Goal: Transaction & Acquisition: Purchase product/service

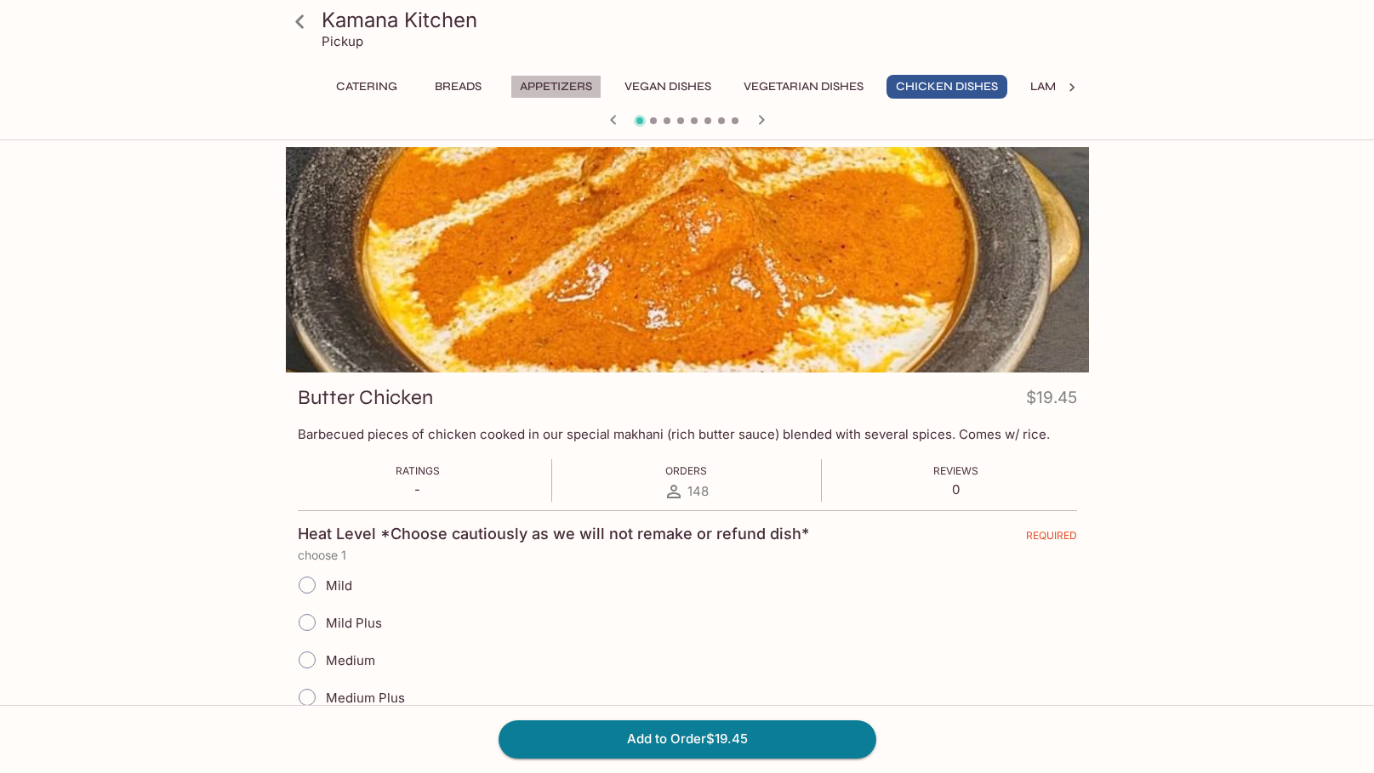
click at [541, 88] on button "Appetizers" at bounding box center [556, 87] width 91 height 24
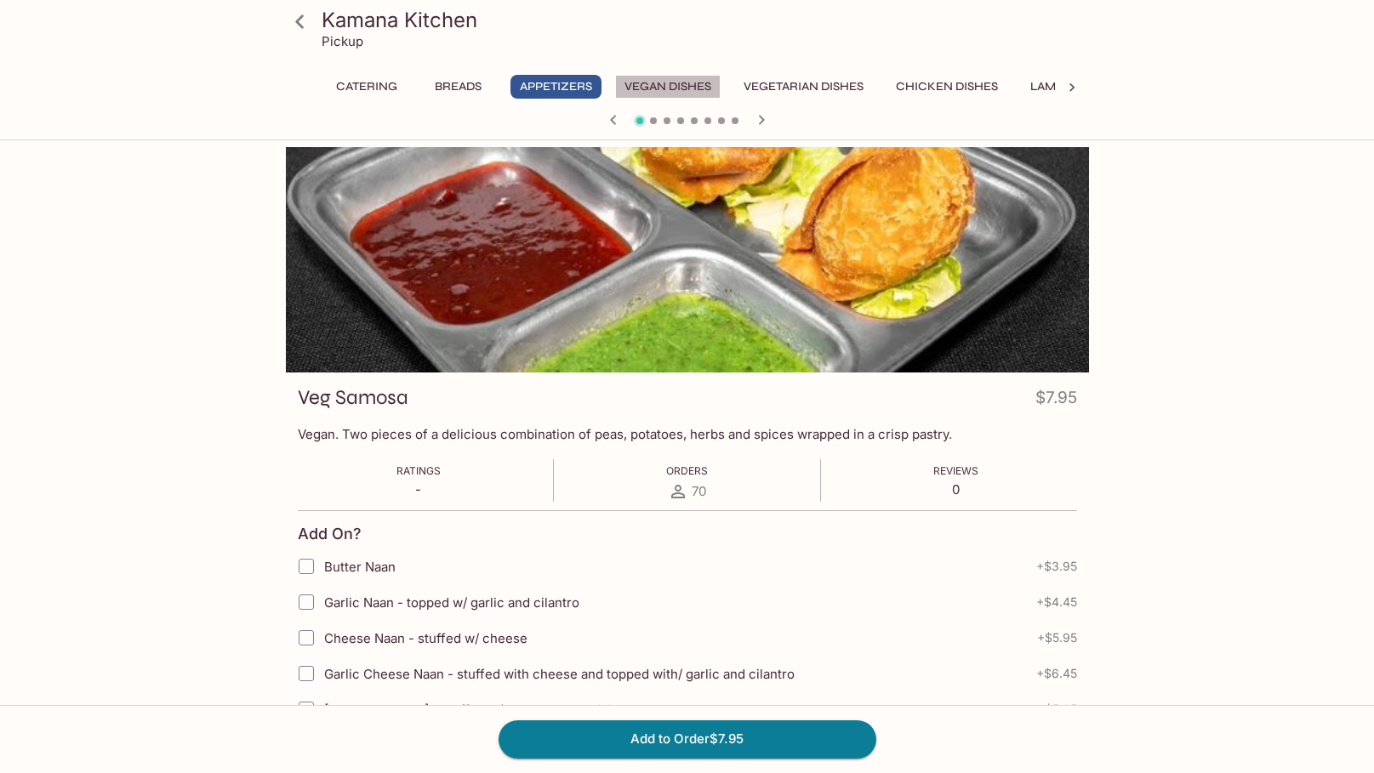
click at [659, 87] on button "Vegan Dishes" at bounding box center [668, 87] width 106 height 24
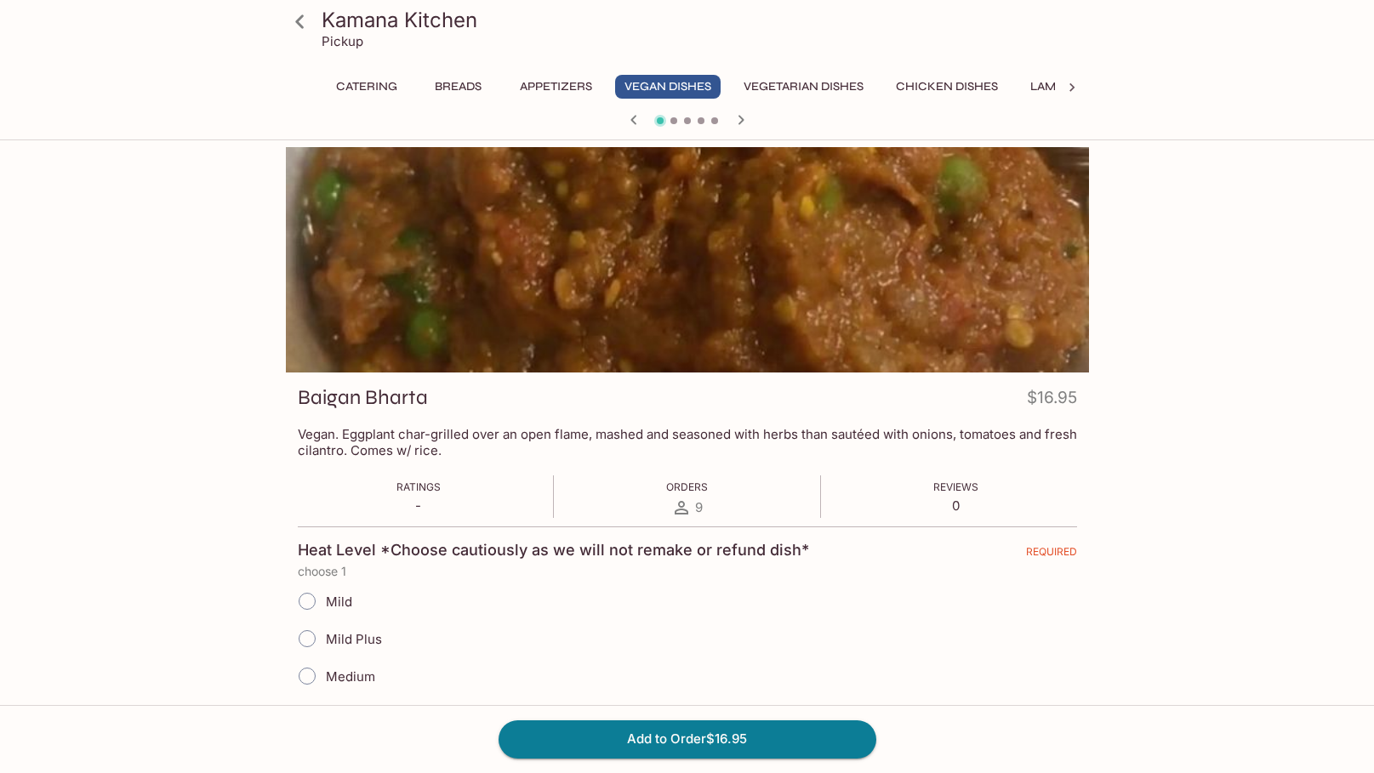
click at [739, 119] on icon "button" at bounding box center [741, 120] width 20 height 20
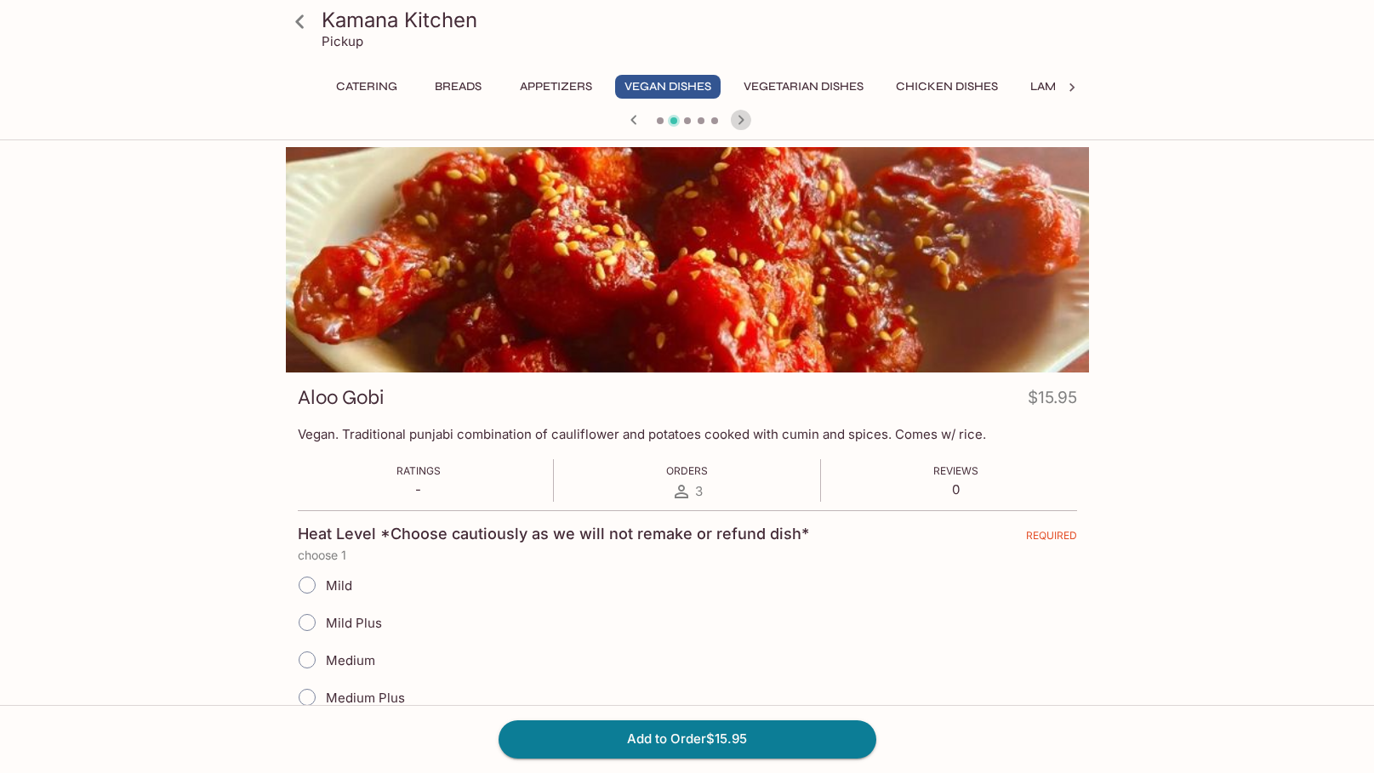
click at [739, 119] on icon "button" at bounding box center [741, 120] width 20 height 20
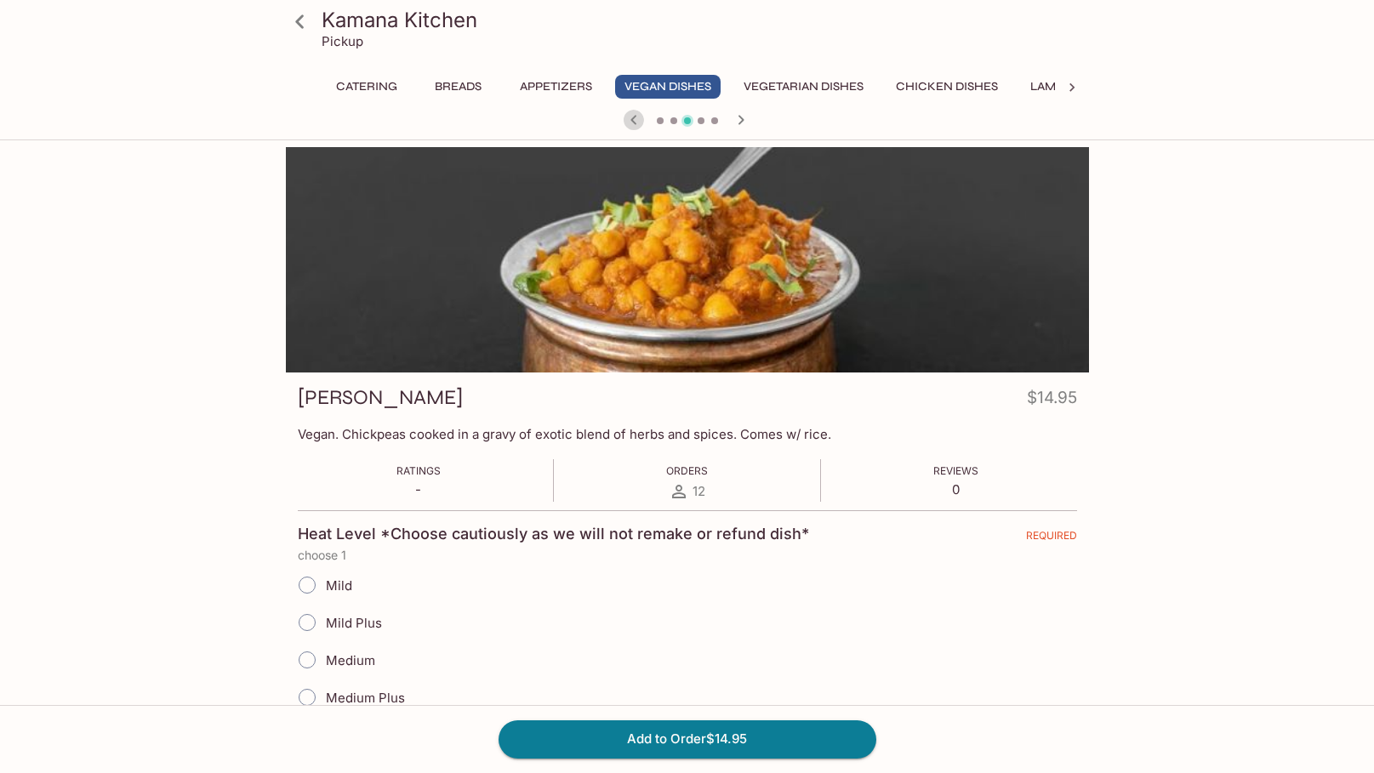
click at [631, 114] on icon "button" at bounding box center [634, 120] width 20 height 20
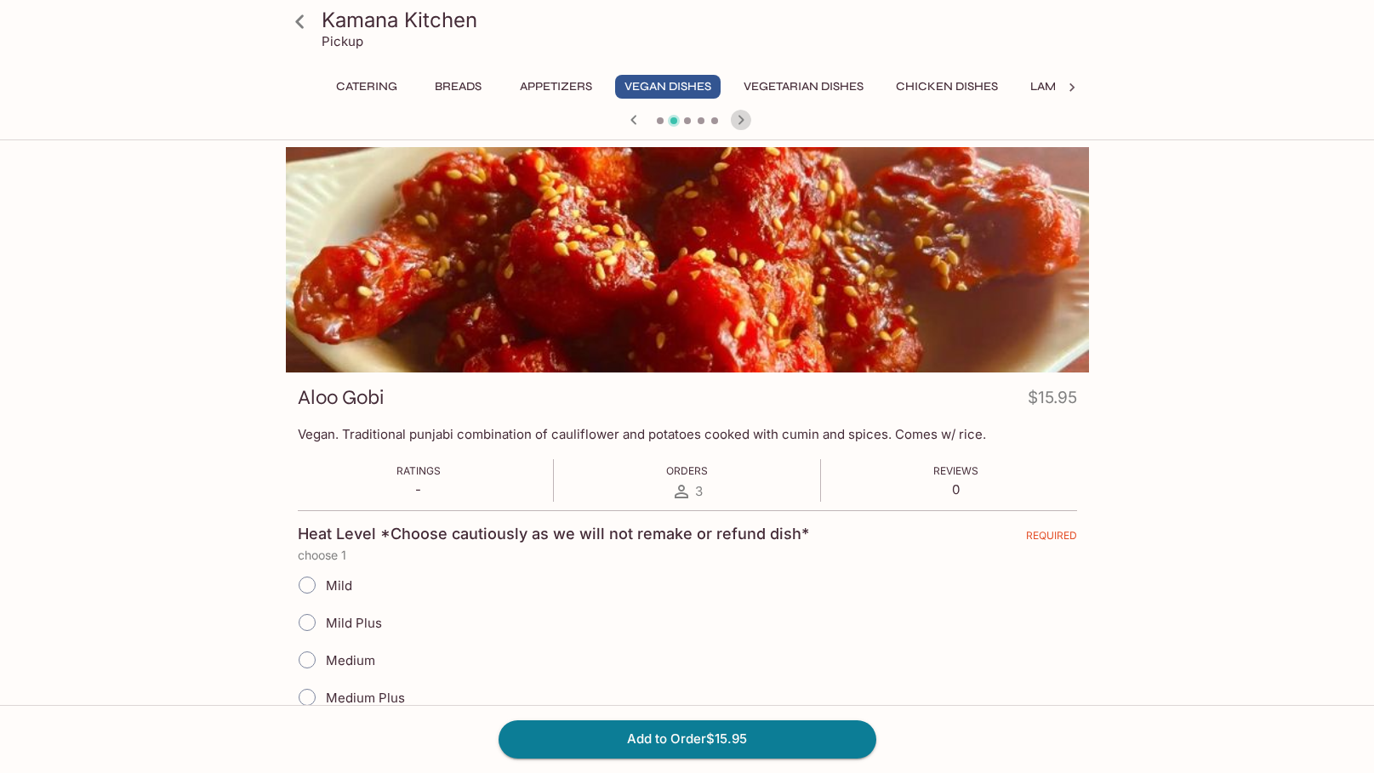
click at [747, 120] on icon "button" at bounding box center [741, 120] width 20 height 20
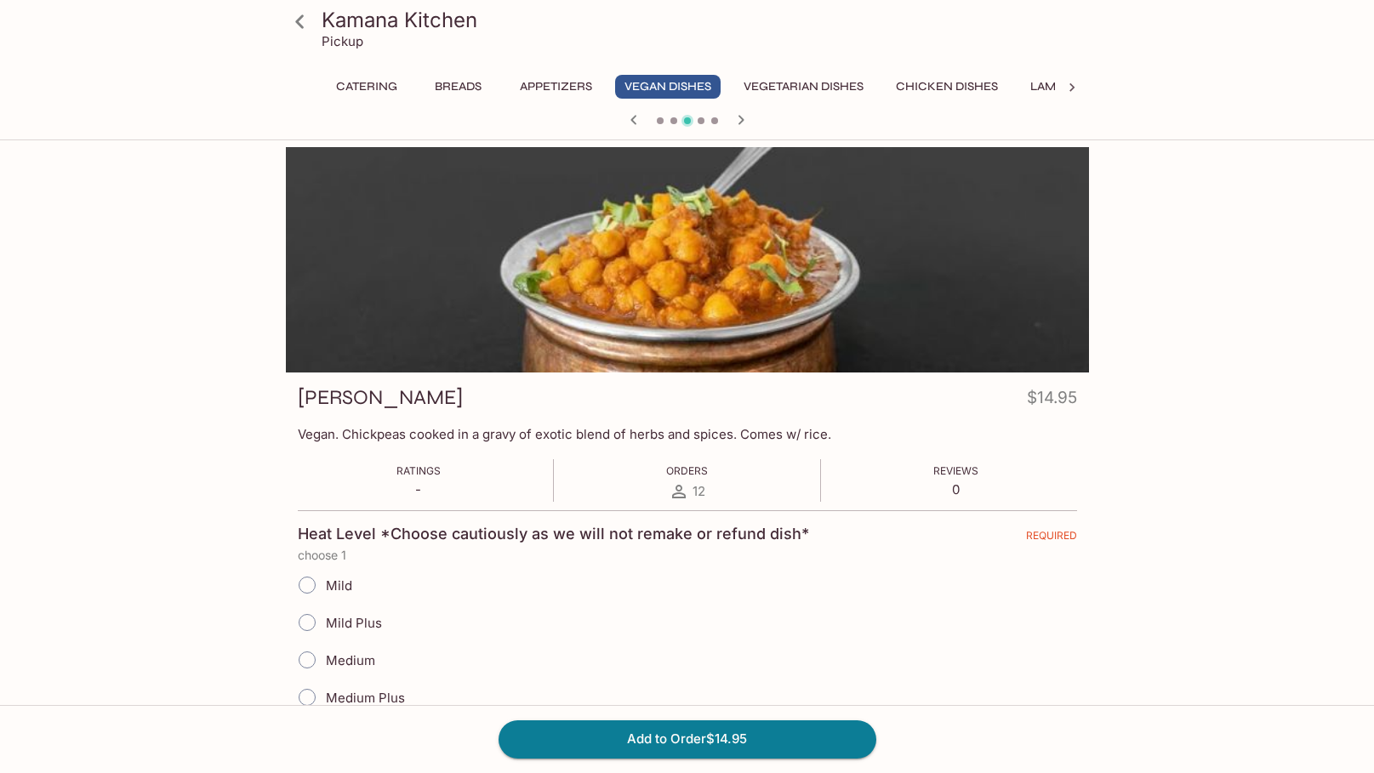
click at [747, 120] on icon "button" at bounding box center [741, 120] width 20 height 20
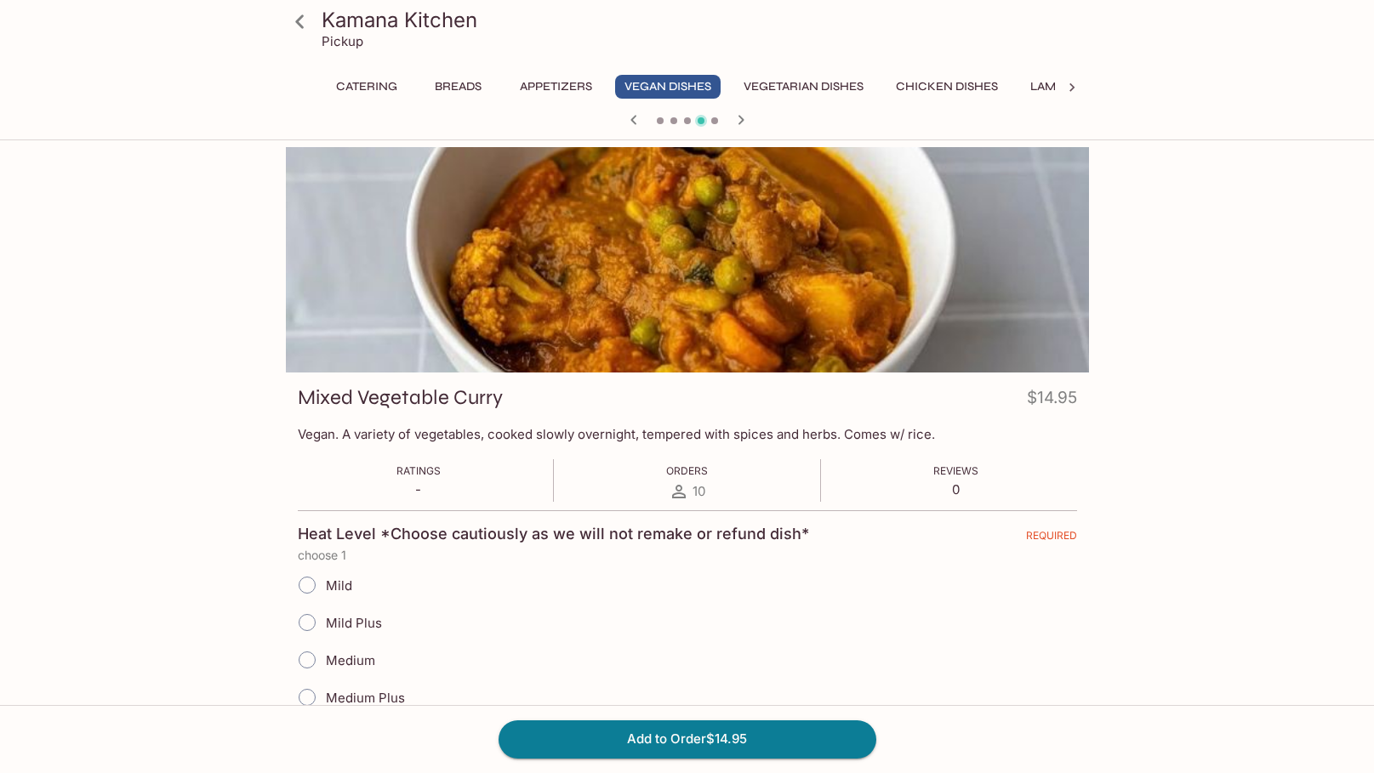
click at [747, 120] on icon "button" at bounding box center [741, 120] width 20 height 20
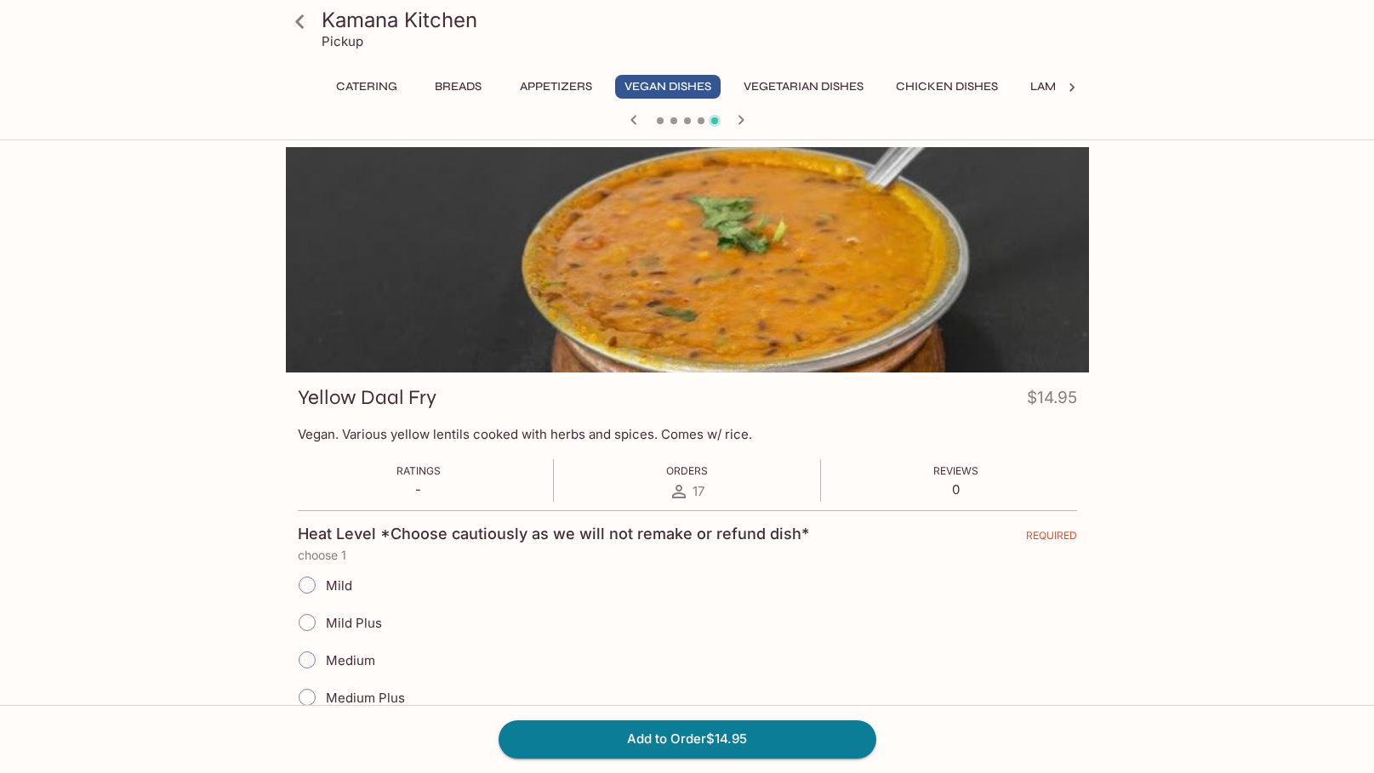
click at [747, 120] on icon "button" at bounding box center [741, 120] width 20 height 20
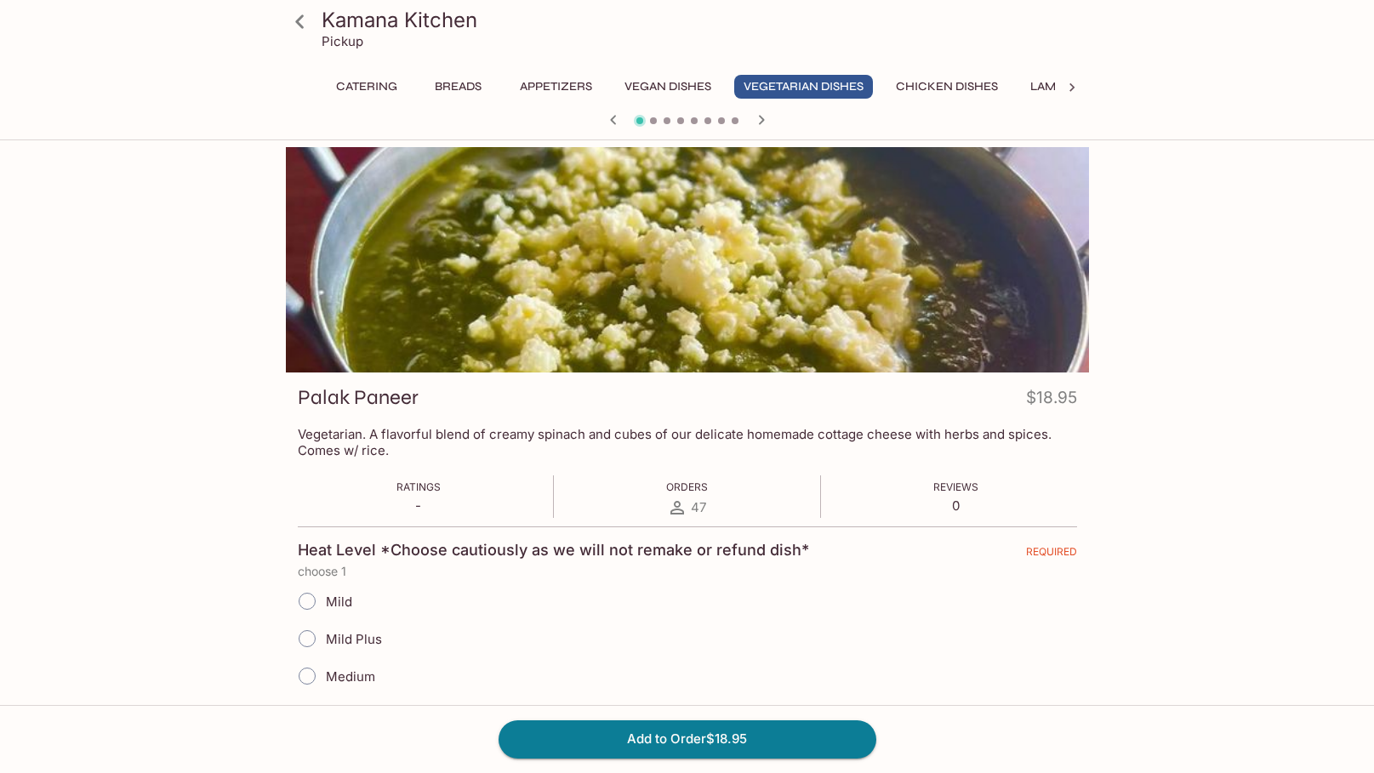
click at [747, 120] on div at bounding box center [687, 122] width 817 height 26
click at [759, 118] on icon "button" at bounding box center [761, 120] width 20 height 20
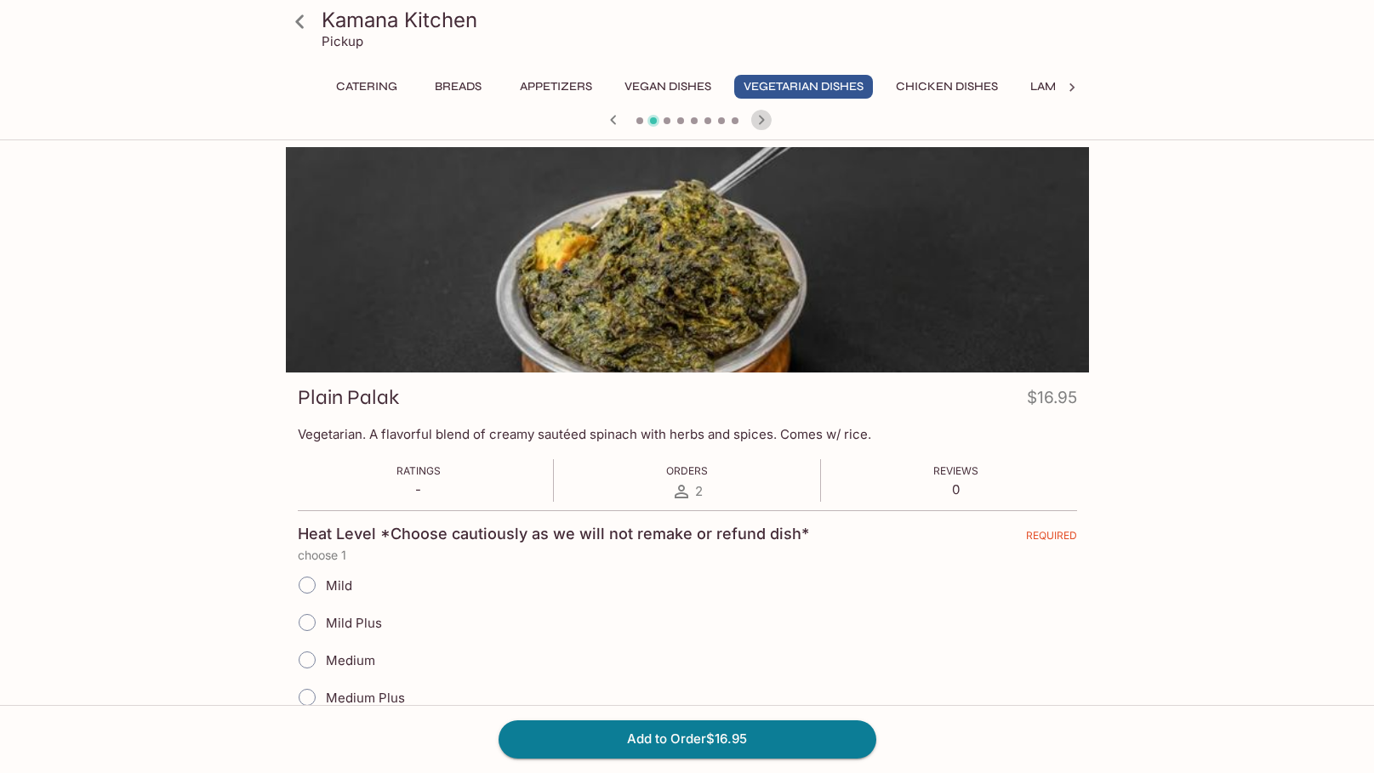
click at [759, 118] on icon "button" at bounding box center [761, 120] width 20 height 20
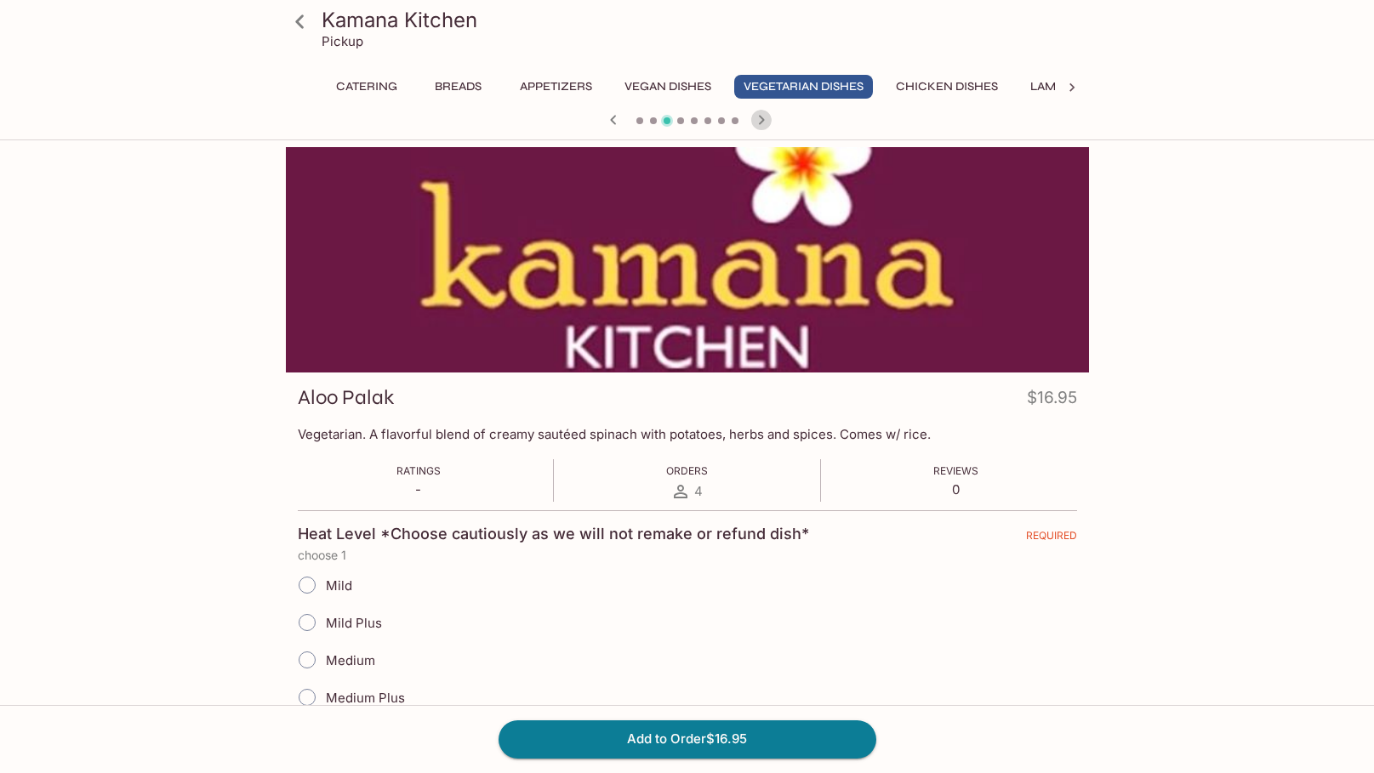
click at [759, 118] on icon "button" at bounding box center [761, 120] width 20 height 20
click at [613, 115] on icon "button" at bounding box center [613, 120] width 20 height 20
click at [758, 123] on icon "button" at bounding box center [761, 120] width 20 height 20
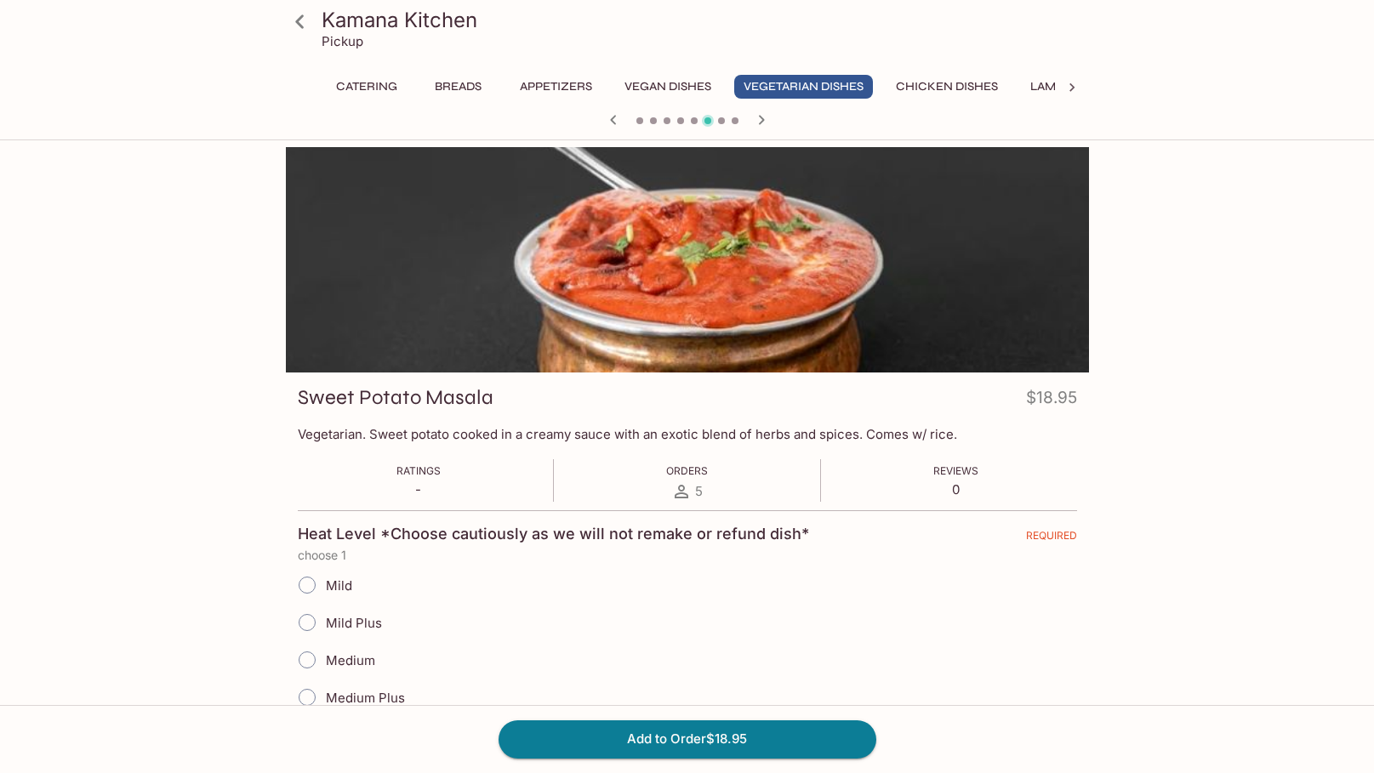
click at [758, 123] on icon "button" at bounding box center [761, 120] width 20 height 20
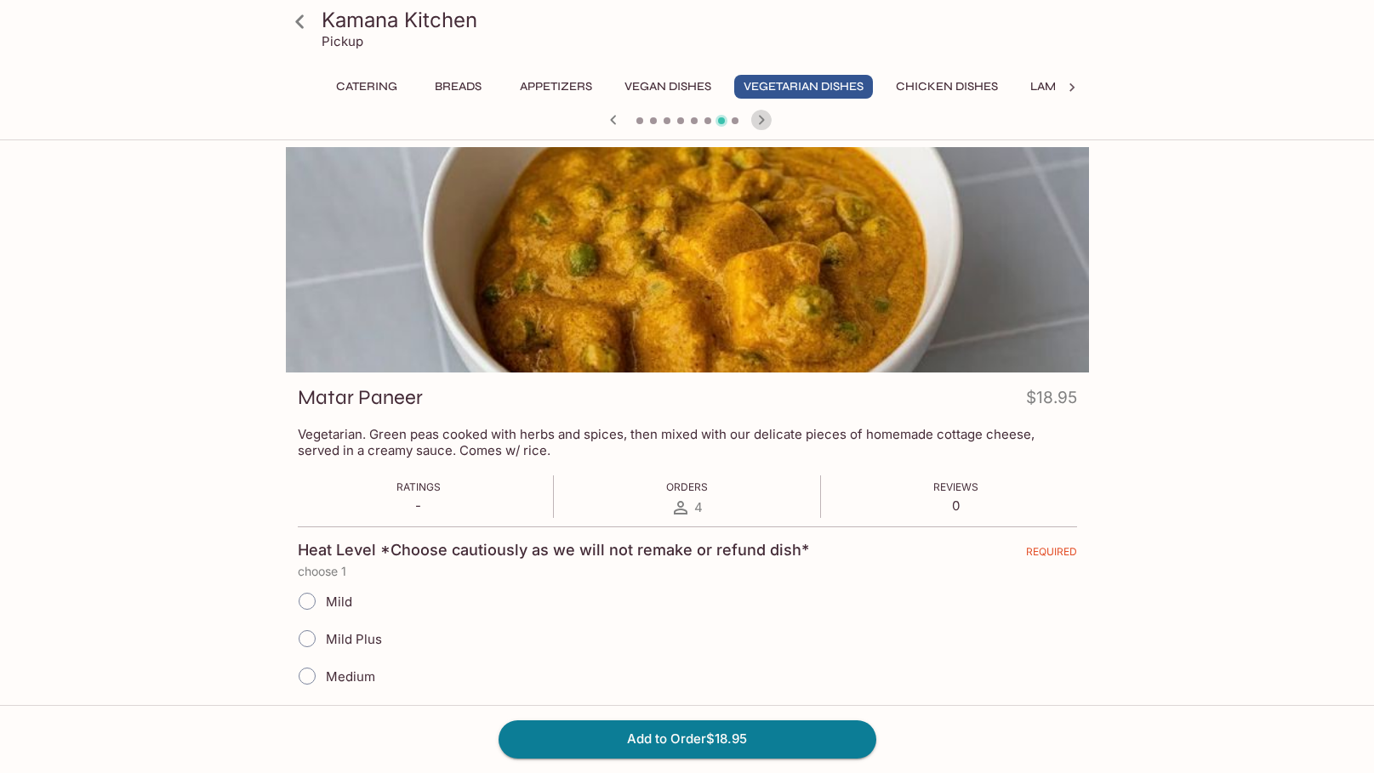
click at [758, 123] on icon "button" at bounding box center [761, 120] width 20 height 20
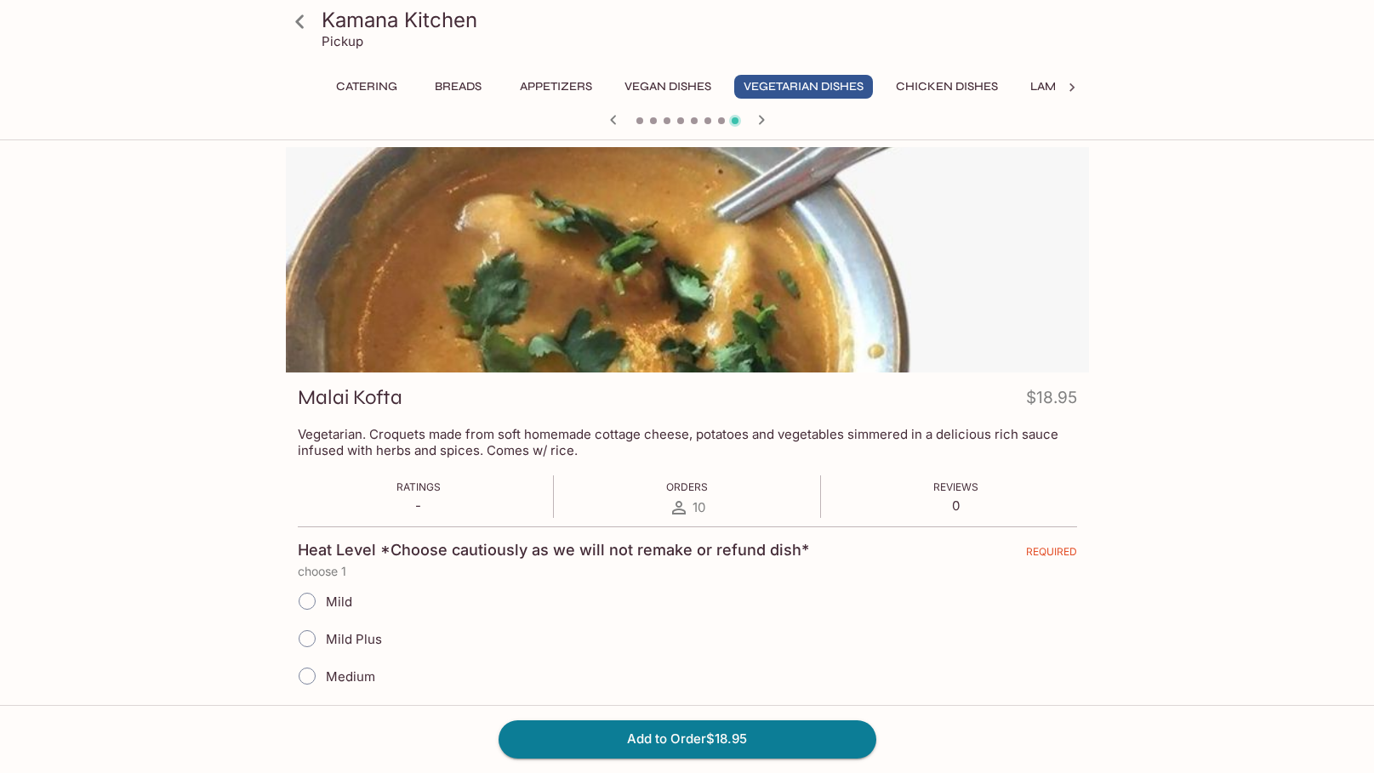
click at [758, 123] on icon "button" at bounding box center [761, 120] width 20 height 20
click at [751, 127] on icon "button" at bounding box center [748, 120] width 20 height 20
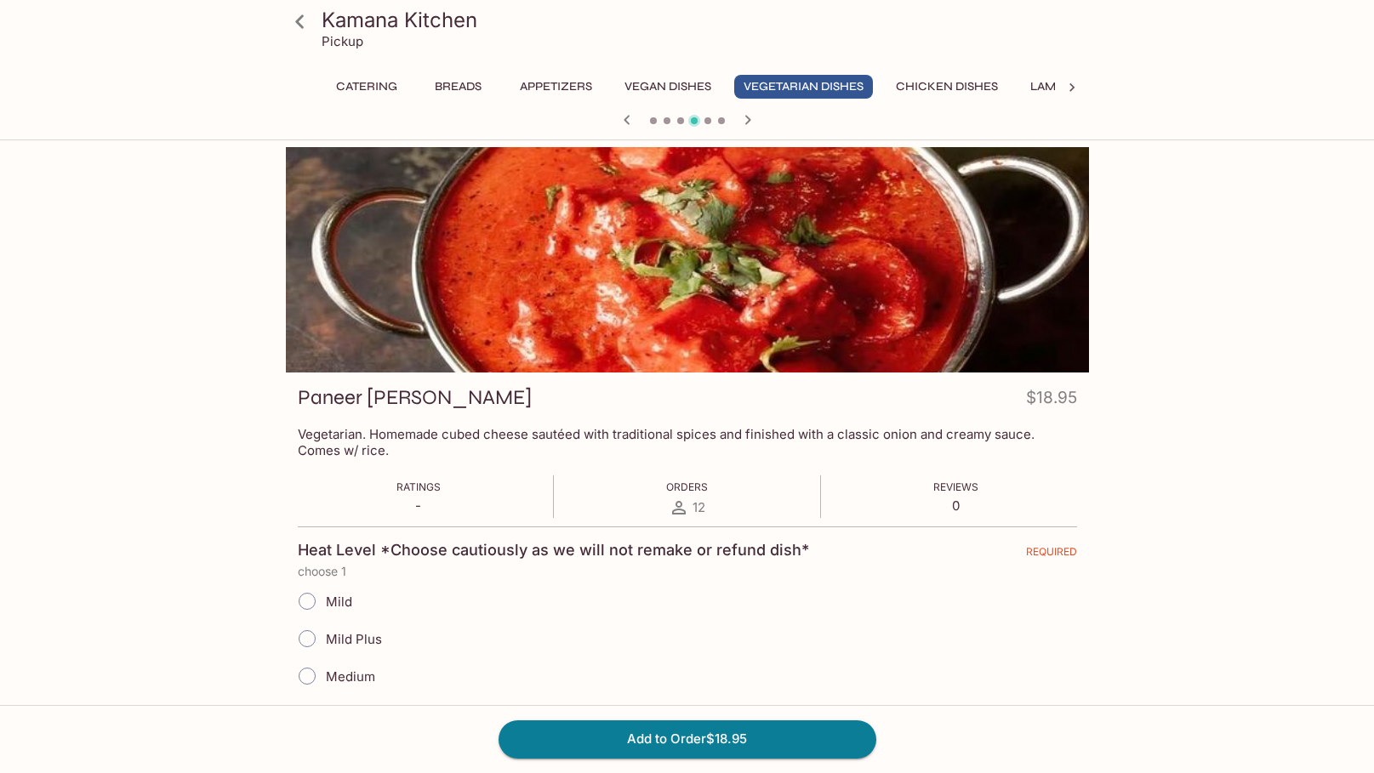
click at [751, 127] on icon "button" at bounding box center [748, 120] width 20 height 20
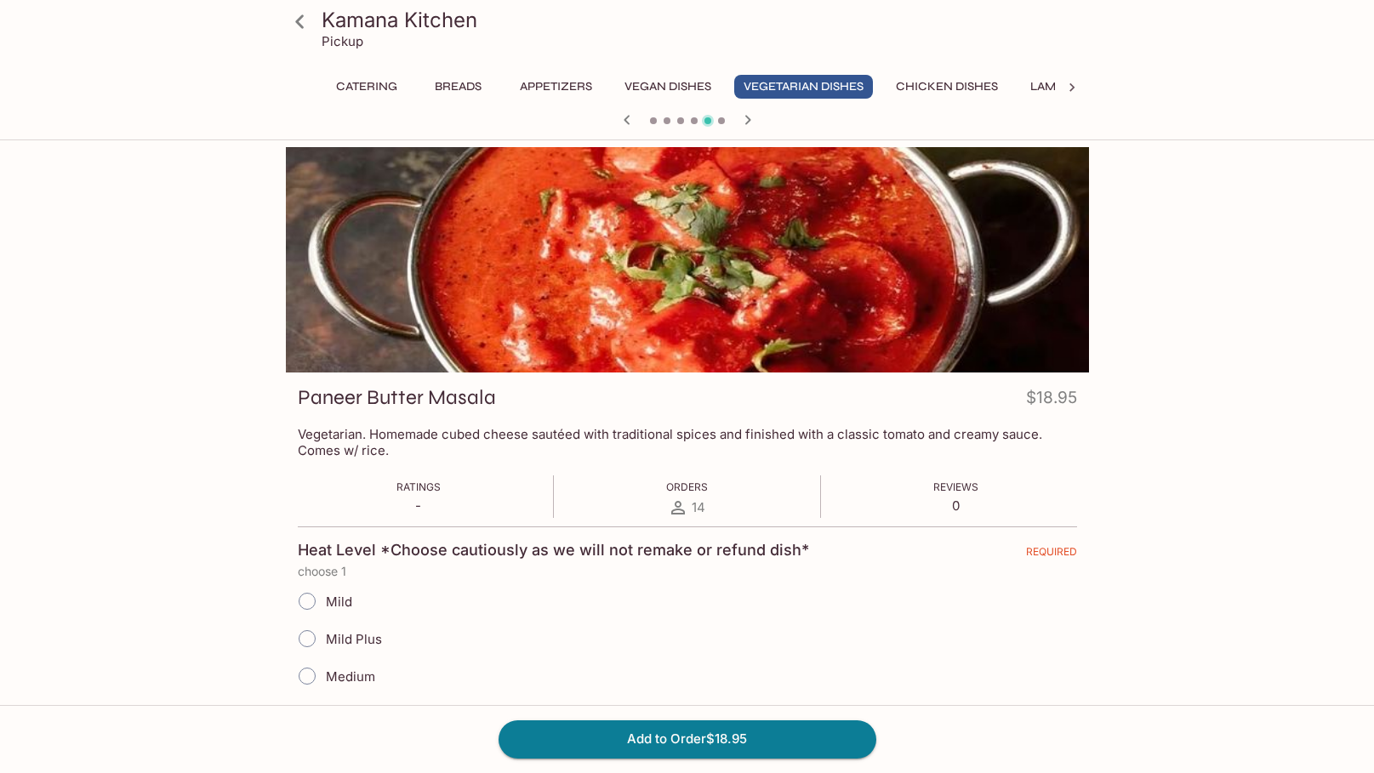
click at [751, 127] on icon "button" at bounding box center [748, 120] width 20 height 20
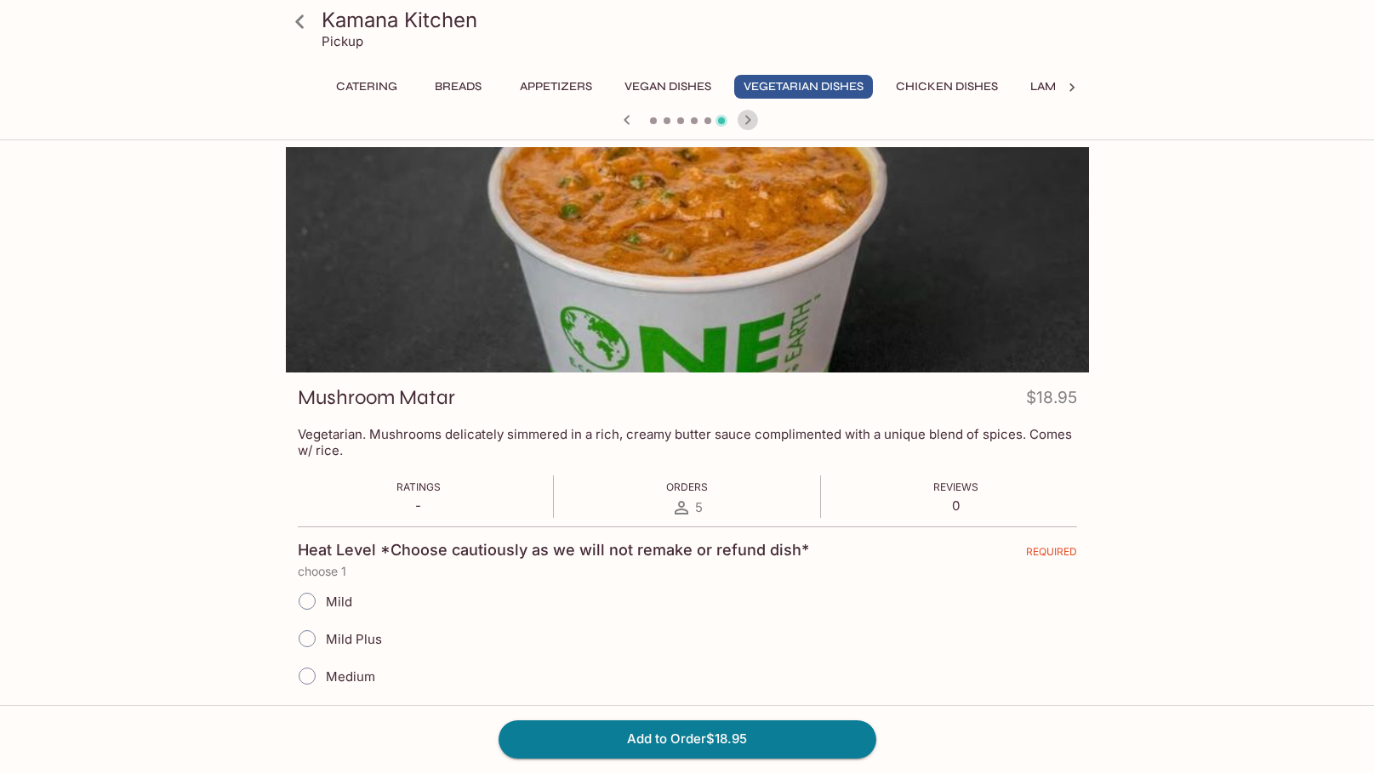
click at [751, 127] on icon "button" at bounding box center [748, 120] width 20 height 20
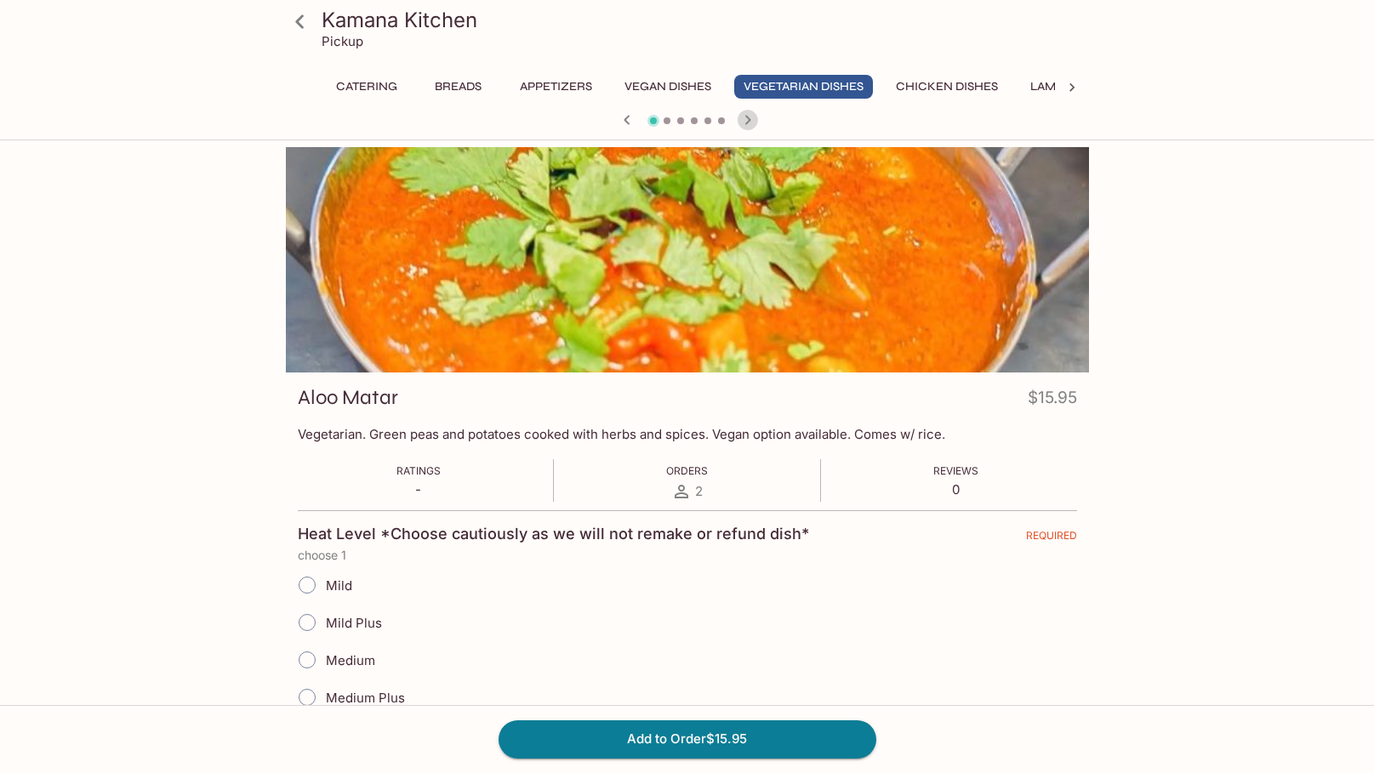
click at [751, 127] on icon "button" at bounding box center [748, 120] width 20 height 20
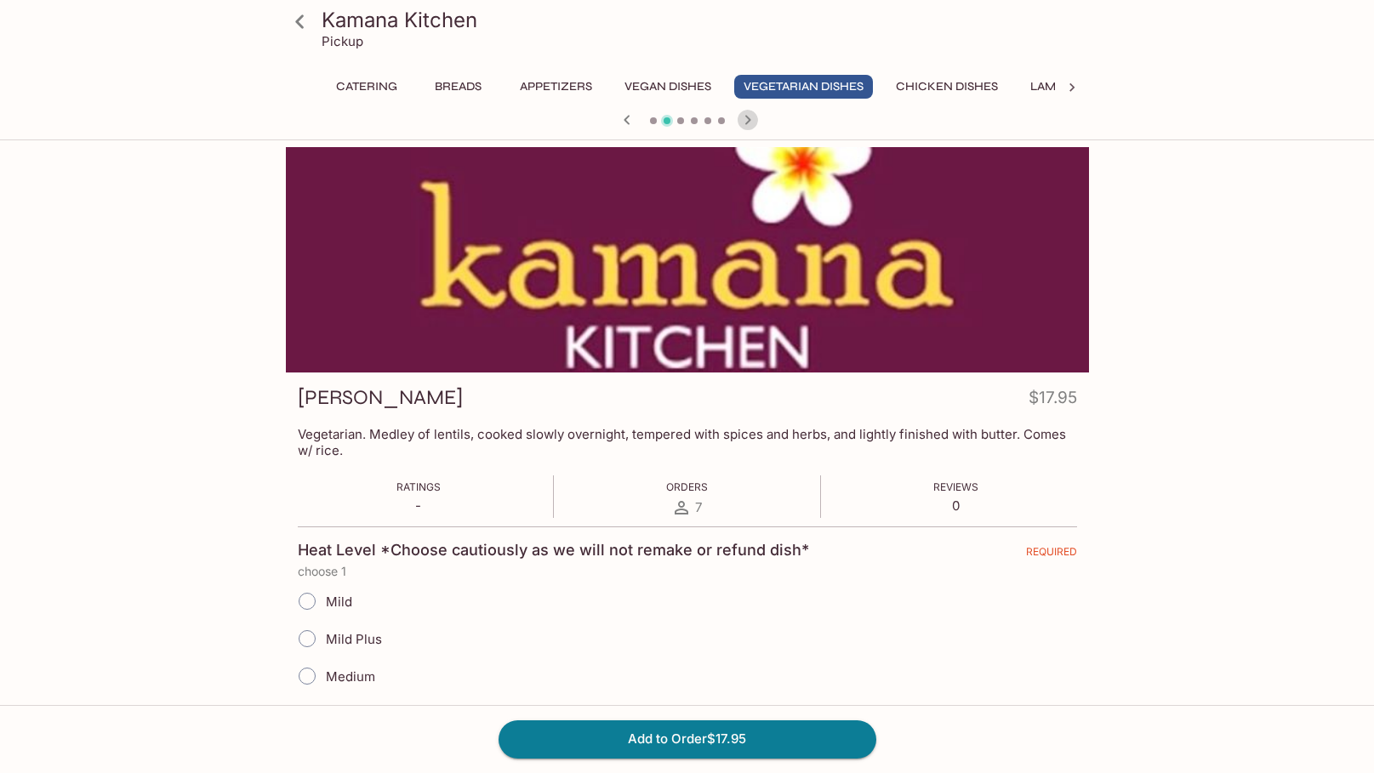
click at [751, 127] on icon "button" at bounding box center [748, 120] width 20 height 20
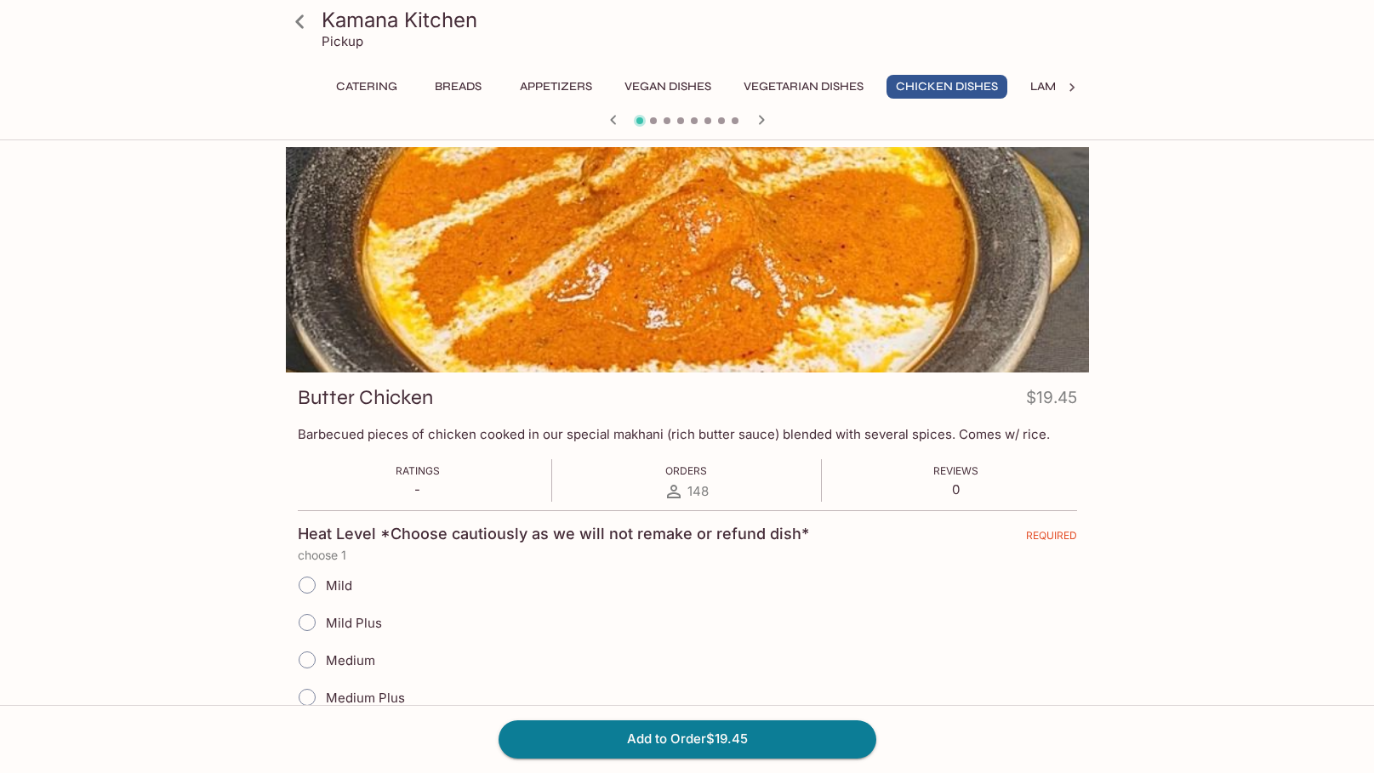
click at [751, 127] on icon "button" at bounding box center [761, 120] width 20 height 20
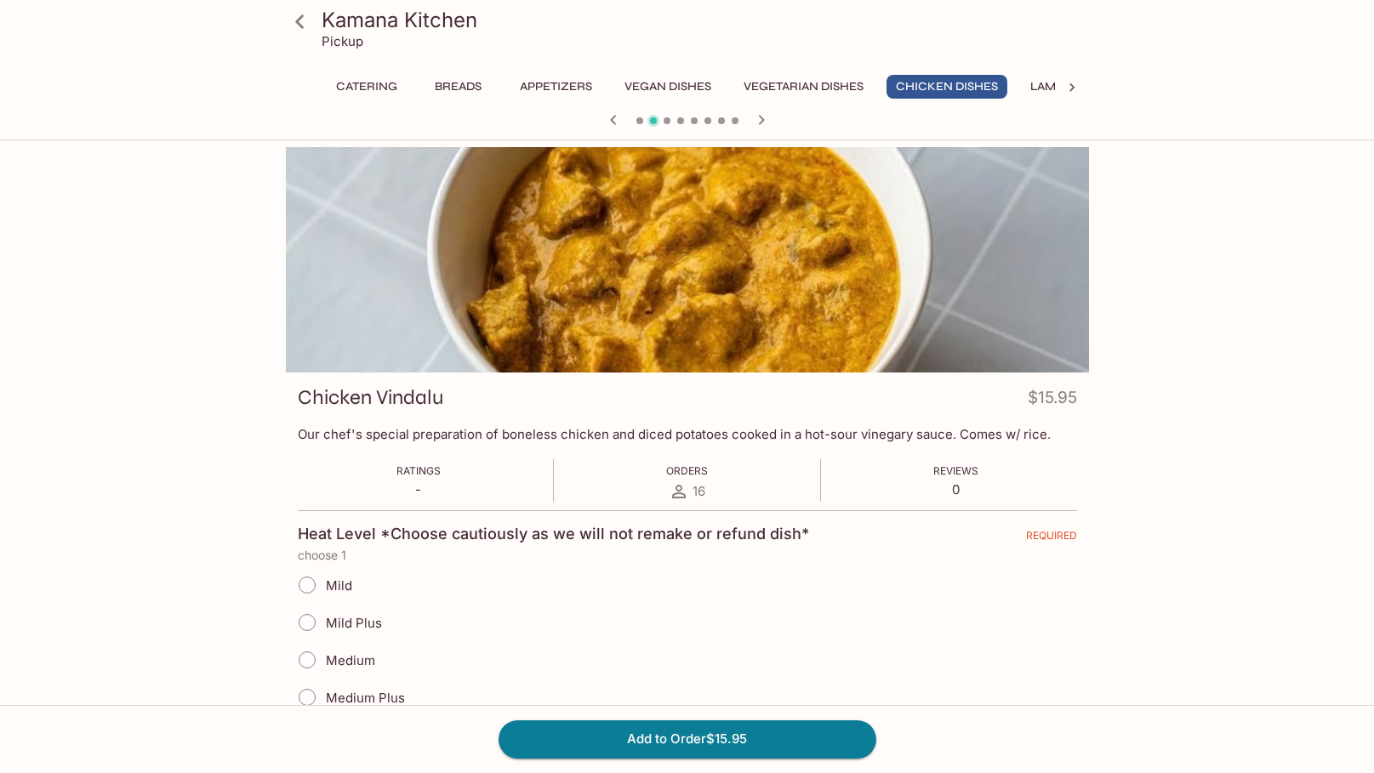
scroll to position [85, 0]
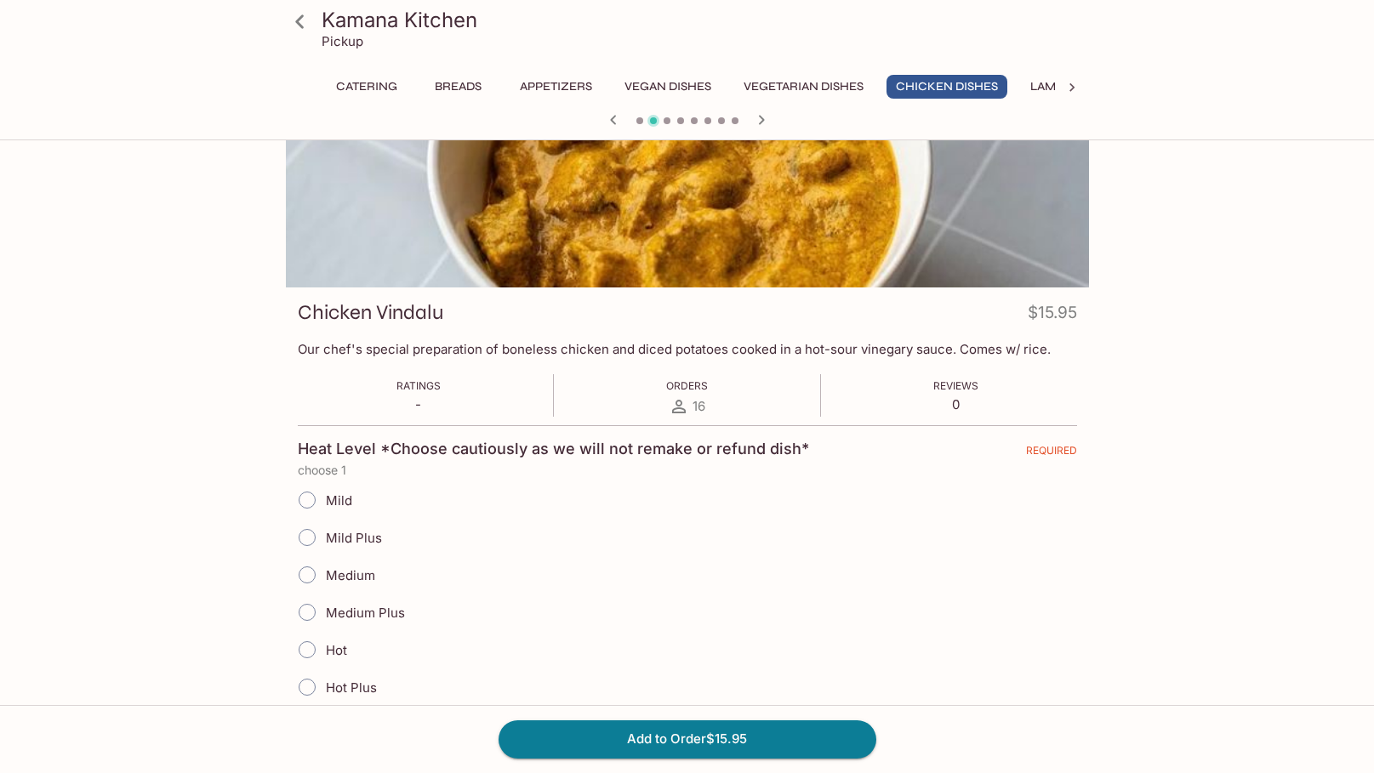
click at [294, 22] on icon at bounding box center [300, 22] width 30 height 30
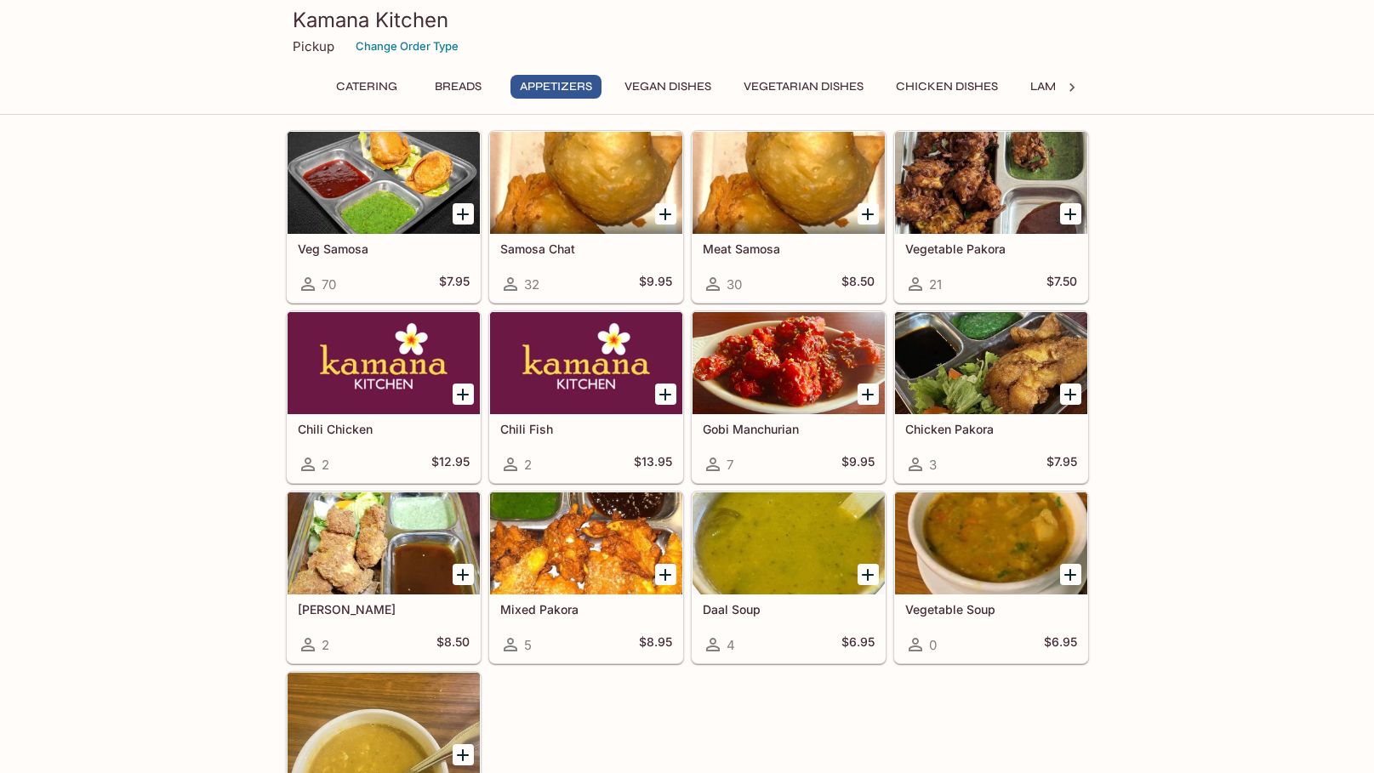
scroll to position [1106, 0]
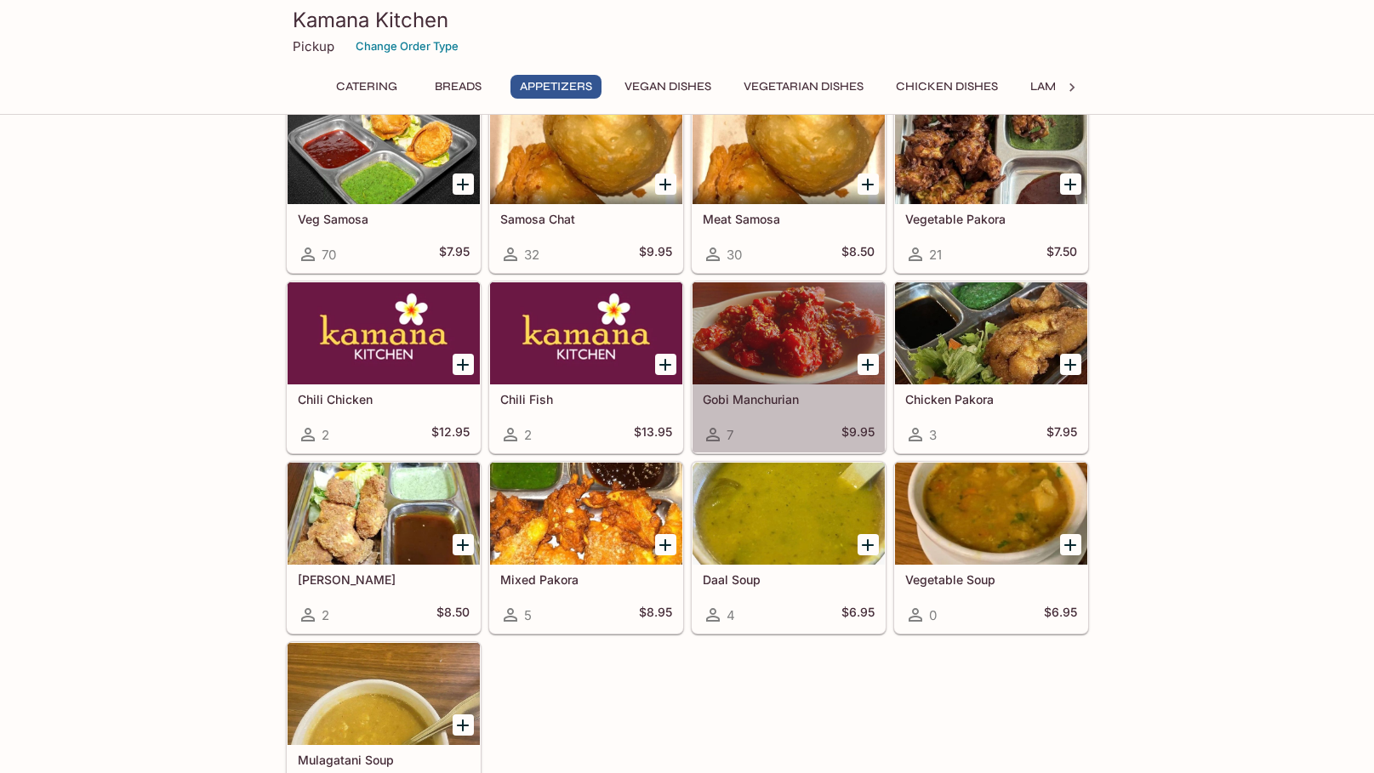
click at [810, 313] on div at bounding box center [789, 333] width 192 height 102
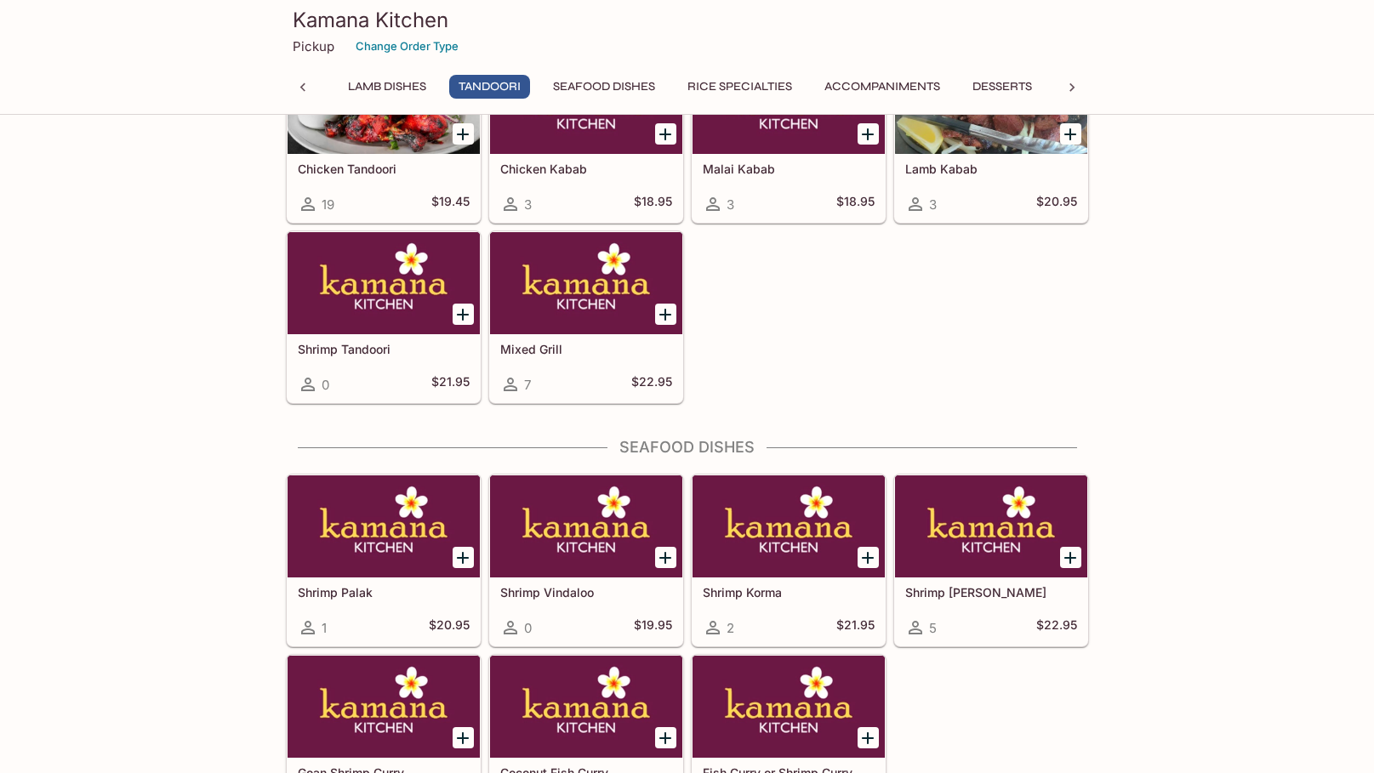
scroll to position [3768, 0]
